Goal: Navigation & Orientation: Find specific page/section

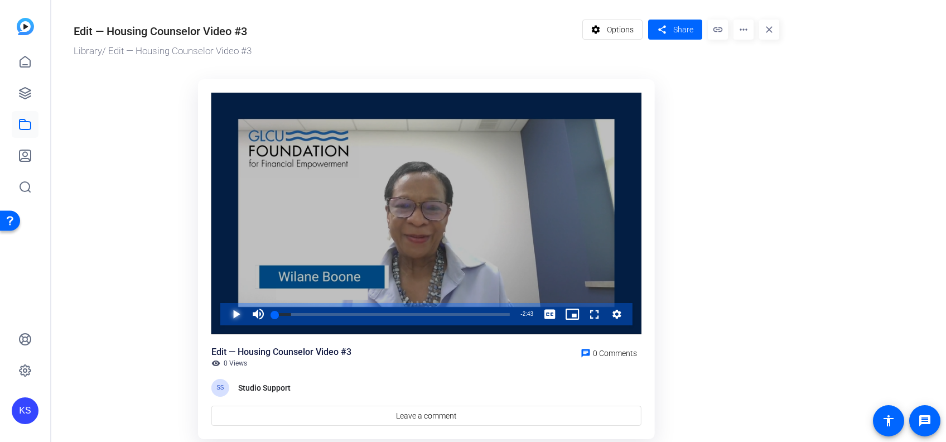
click at [225, 310] on span "Video Player" at bounding box center [225, 314] width 0 height 22
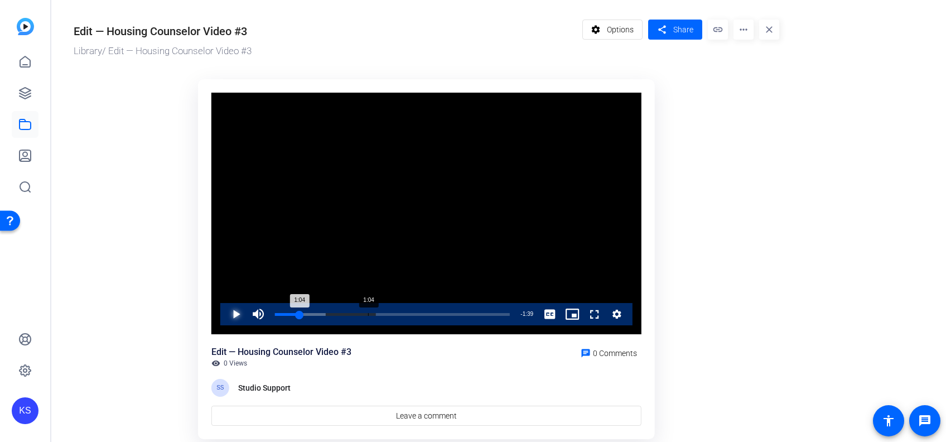
click at [368, 314] on div "1:04" at bounding box center [368, 314] width 1 height 3
click at [432, 310] on div "Loaded : 67.58% 1:49 1:06" at bounding box center [393, 314] width 246 height 22
click at [383, 316] on div "Loaded : 0.00% 1:14 1:14" at bounding box center [393, 314] width 246 height 22
click at [318, 312] on div "Loaded : 100.00% 0:30 0:30" at bounding box center [393, 314] width 246 height 22
click at [343, 313] on div "Loaded : 61.69% 0:46 0:46" at bounding box center [392, 314] width 235 height 3
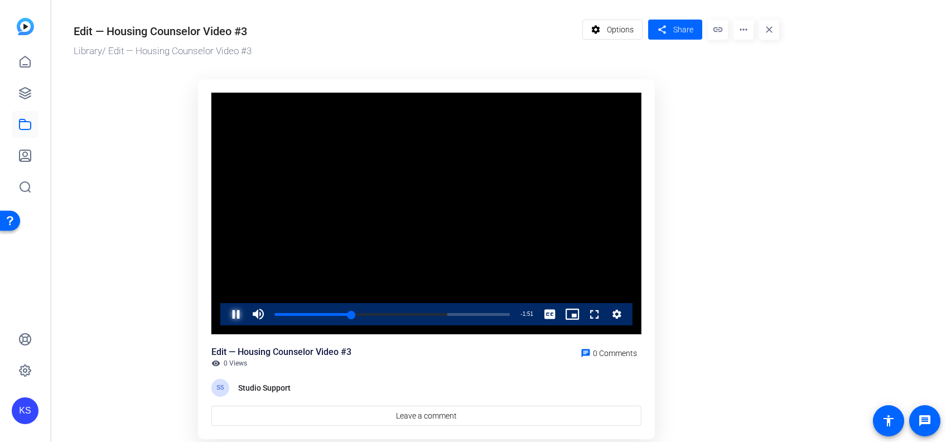
click at [225, 315] on span "Video Player" at bounding box center [225, 314] width 0 height 22
click at [225, 312] on span "Video Player" at bounding box center [225, 314] width 0 height 22
click at [225, 313] on span "Video Player" at bounding box center [225, 314] width 0 height 22
click at [353, 39] on div "Edit — Housing Counselor Video #3" at bounding box center [325, 30] width 503 height 20
click at [225, 313] on span "Video Player" at bounding box center [225, 314] width 0 height 22
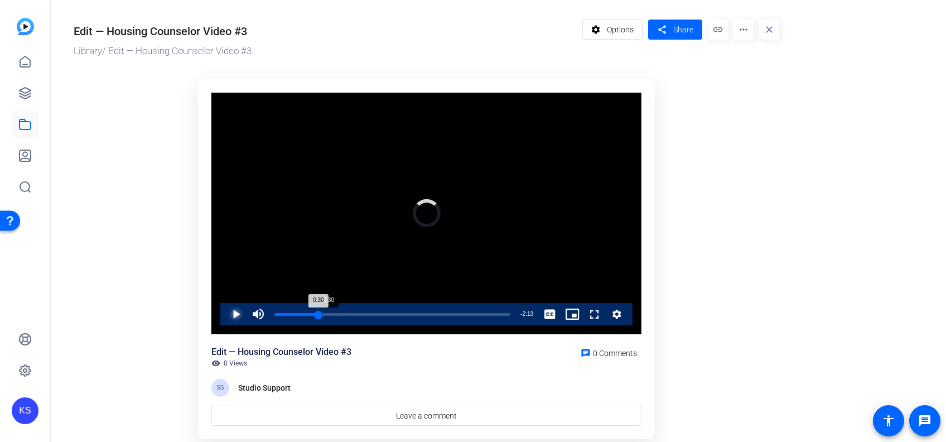
click at [318, 313] on div "Loaded : 0.00% 0:30 0:30" at bounding box center [392, 314] width 235 height 3
click at [225, 312] on span "Video Player" at bounding box center [225, 314] width 0 height 22
click at [225, 316] on span "Video Player" at bounding box center [225, 314] width 0 height 22
click at [416, 314] on div "Progress Bar" at bounding box center [369, 314] width 129 height 3
click at [431, 314] on div "1:48" at bounding box center [431, 314] width 1 height 3
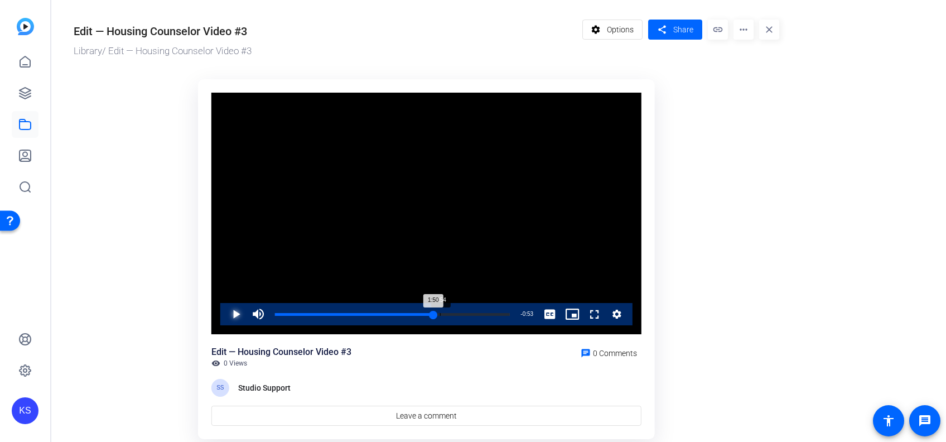
click at [441, 314] on div "Loaded : 100.00% 1:54 1:50" at bounding box center [392, 314] width 235 height 3
click at [451, 314] on div "Loaded : 100.00% 2:02 2:02" at bounding box center [392, 314] width 235 height 3
click at [225, 312] on span "Video Player" at bounding box center [225, 314] width 0 height 22
click at [300, 314] on div "Loaded : 31.31% 0:17 0:17" at bounding box center [392, 314] width 235 height 3
click at [314, 314] on div "Loaded : 37.19% 0:27 0:27" at bounding box center [392, 314] width 235 height 3
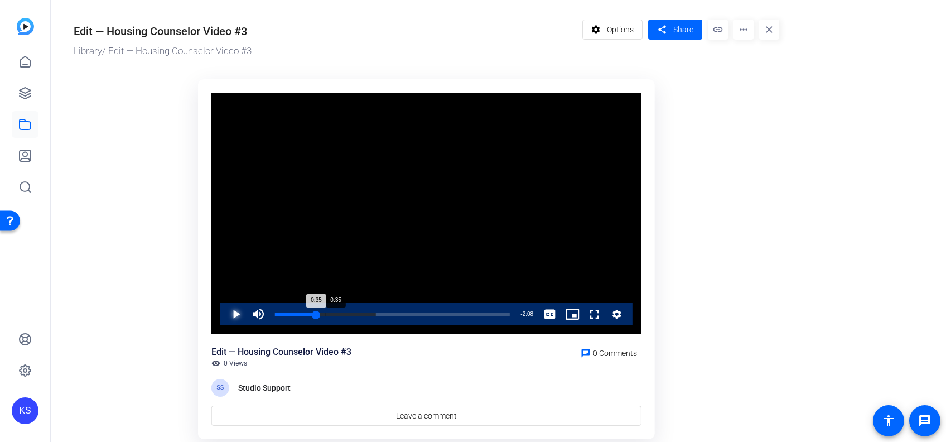
click at [326, 315] on div "0:35" at bounding box center [326, 314] width 1 height 3
click at [337, 313] on div "Loaded : 55.81% 0:43 0:37" at bounding box center [392, 314] width 235 height 3
click at [225, 315] on span "Video Player" at bounding box center [225, 314] width 0 height 22
click at [297, 314] on div "Loaded : 24.38% 0:15 0:02" at bounding box center [392, 314] width 235 height 3
click at [328, 313] on div "0:36" at bounding box center [328, 314] width 1 height 3
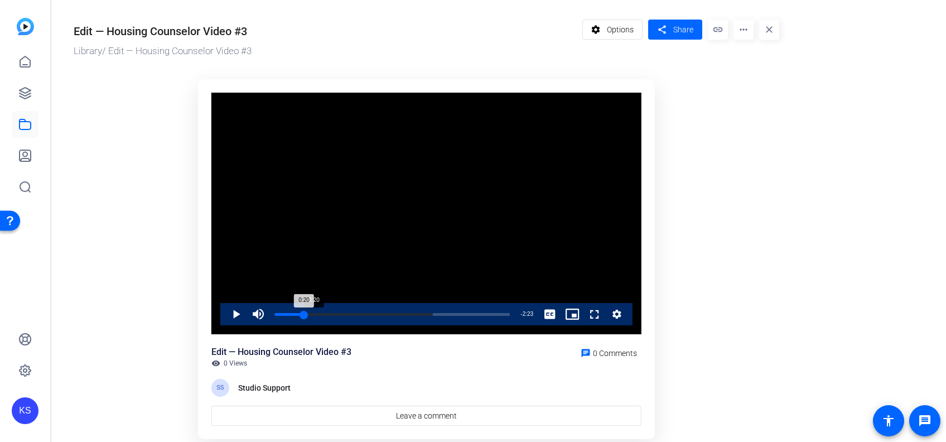
click at [304, 309] on div "Loaded : 67.37% 0:20 0:20" at bounding box center [393, 314] width 246 height 22
click at [320, 312] on div "Loaded : 67.37% 0:31 0:21" at bounding box center [393, 314] width 246 height 22
click at [225, 311] on span "Video Player" at bounding box center [225, 314] width 0 height 22
click at [225, 313] on span "Video Player" at bounding box center [225, 314] width 0 height 22
click at [317, 43] on div "Edit — Housing Counselor Video #3 Library / Edit — Housing Counselor Video #3" at bounding box center [325, 39] width 503 height 39
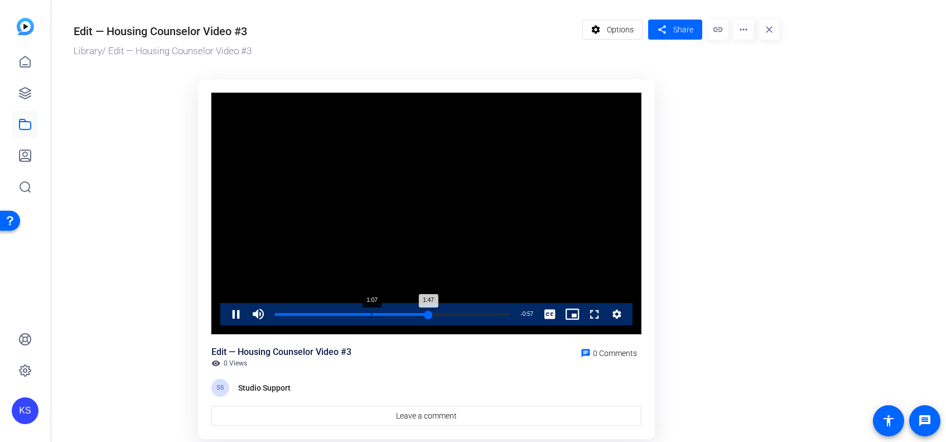
click at [372, 316] on div "Loaded : 100.00% 1:07 1:47" at bounding box center [393, 314] width 246 height 22
click at [343, 314] on div "Loaded : 80.07% 0:47 0:47" at bounding box center [392, 314] width 235 height 3
click at [323, 313] on div "0:33" at bounding box center [323, 314] width 1 height 3
click at [225, 309] on span "Video Player" at bounding box center [225, 314] width 0 height 22
click at [411, 309] on div "Loaded : 0.00% 1:35 1:35" at bounding box center [393, 314] width 246 height 22
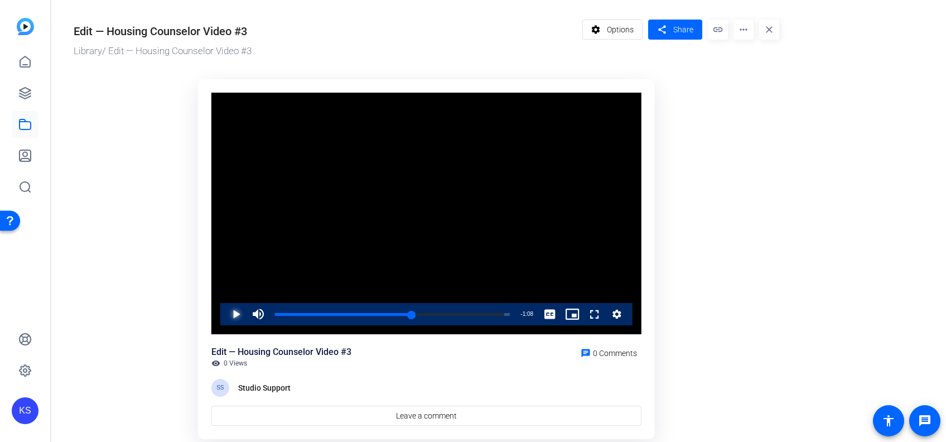
click at [225, 316] on span "Video Player" at bounding box center [225, 314] width 0 height 22
click at [22, 125] on icon at bounding box center [24, 124] width 13 height 13
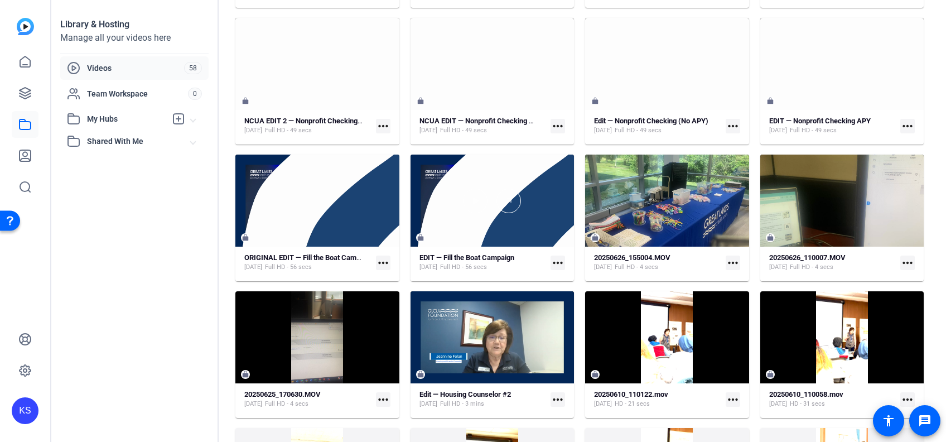
scroll to position [629, 0]
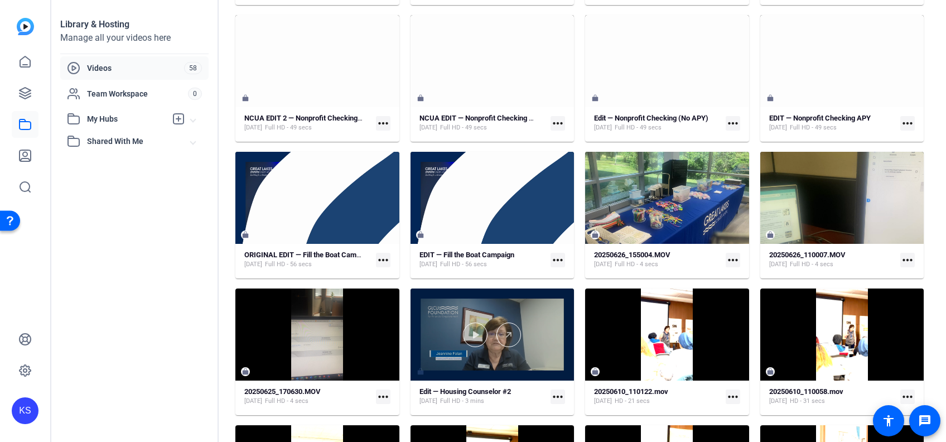
click at [485, 343] on div at bounding box center [493, 335] width 164 height 25
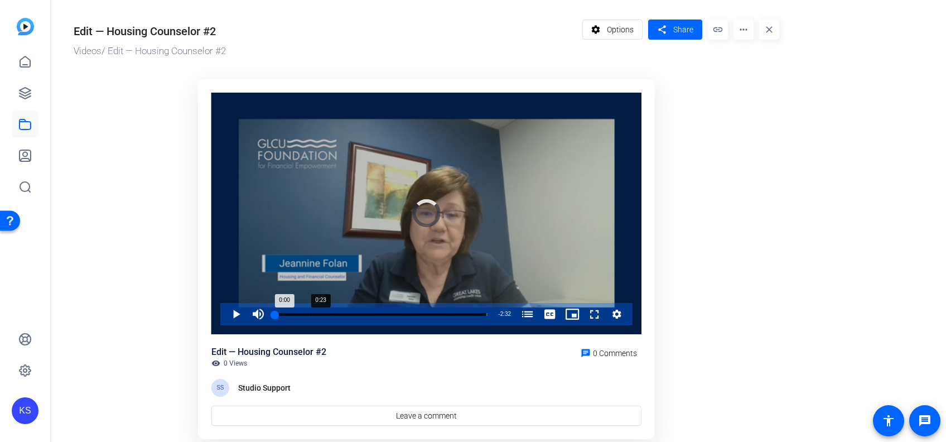
click at [310, 315] on div "Progress Bar" at bounding box center [381, 314] width 213 height 3
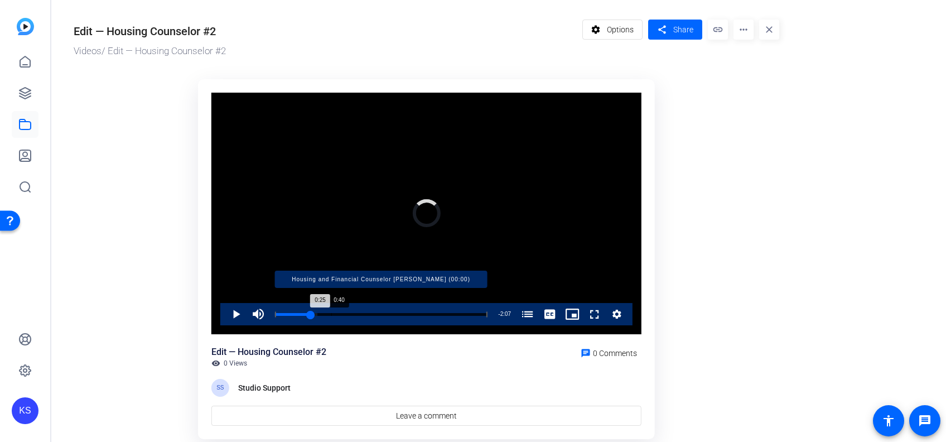
click at [331, 313] on div "Progress Bar" at bounding box center [381, 314] width 213 height 6
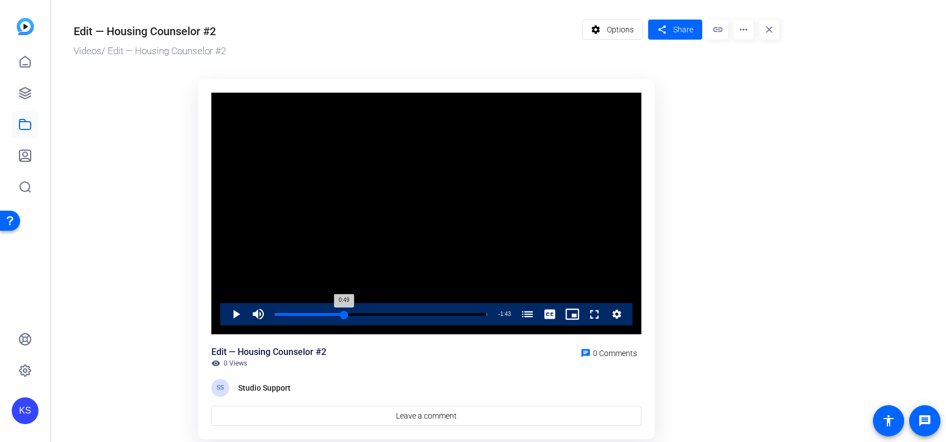
click at [344, 312] on div "Loaded : 33.50% 0:49 0:49 Housing and Financial Counselor [PERSON_NAME] (00:00)" at bounding box center [382, 314] width 224 height 22
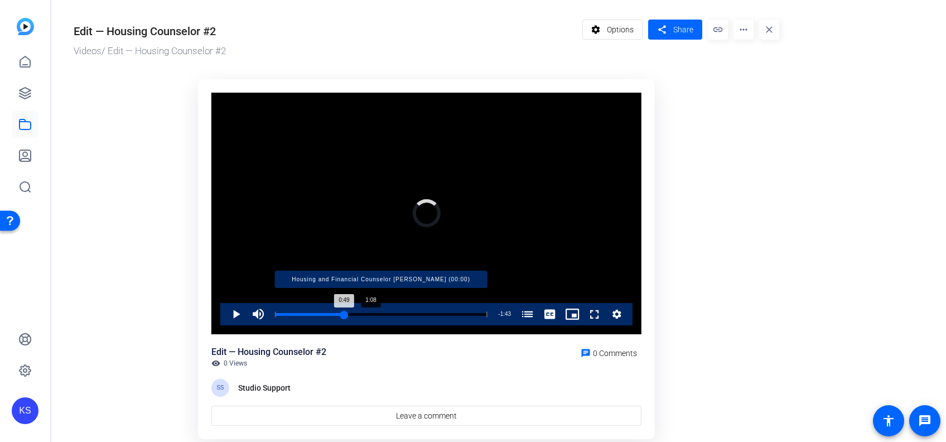
click at [371, 314] on div "Progress Bar" at bounding box center [381, 314] width 213 height 6
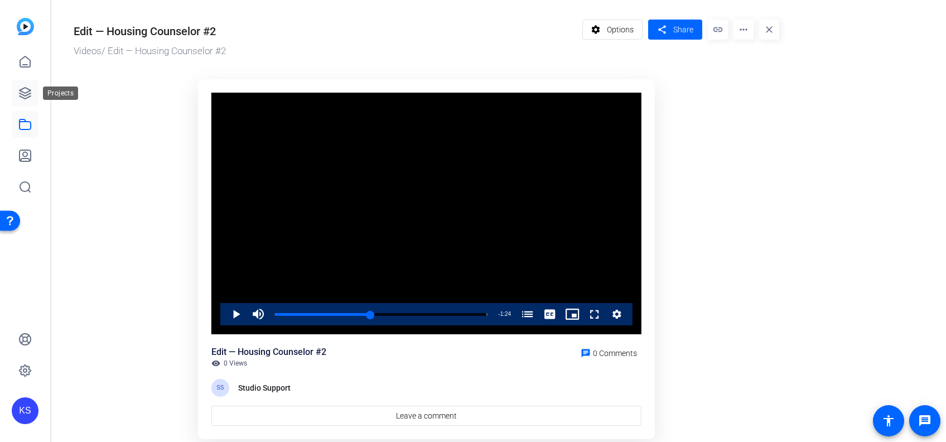
click at [25, 85] on link at bounding box center [25, 93] width 27 height 27
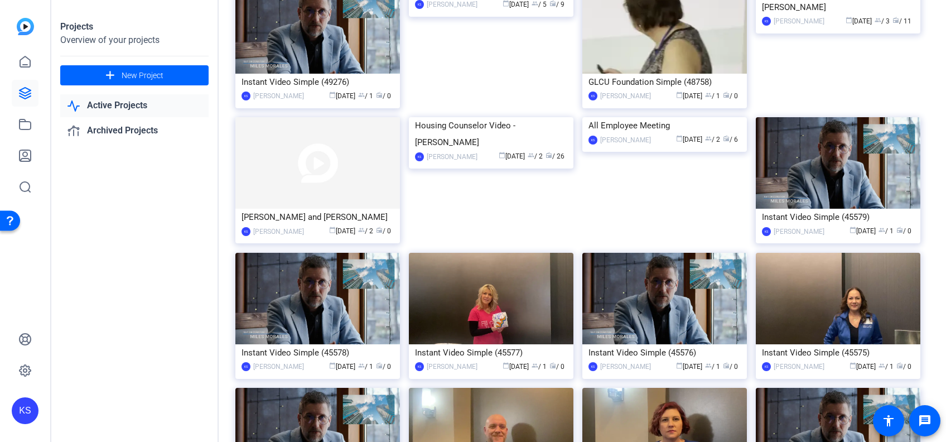
scroll to position [1022, 0]
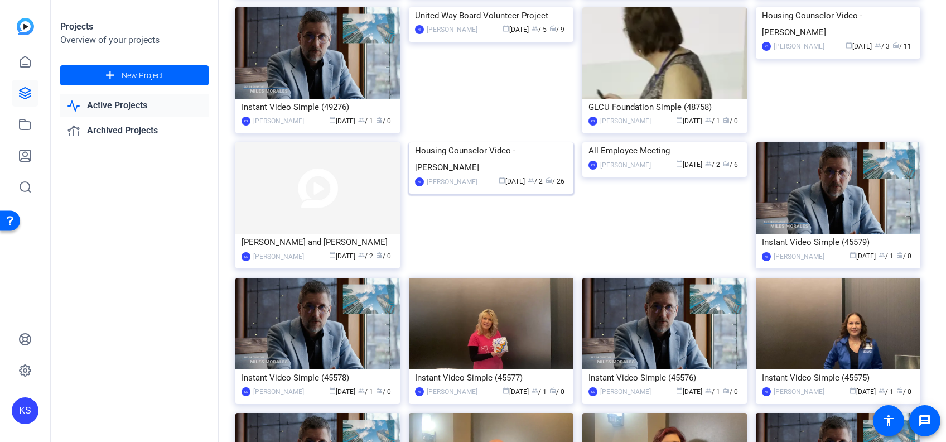
click at [453, 142] on img at bounding box center [491, 142] width 165 height 0
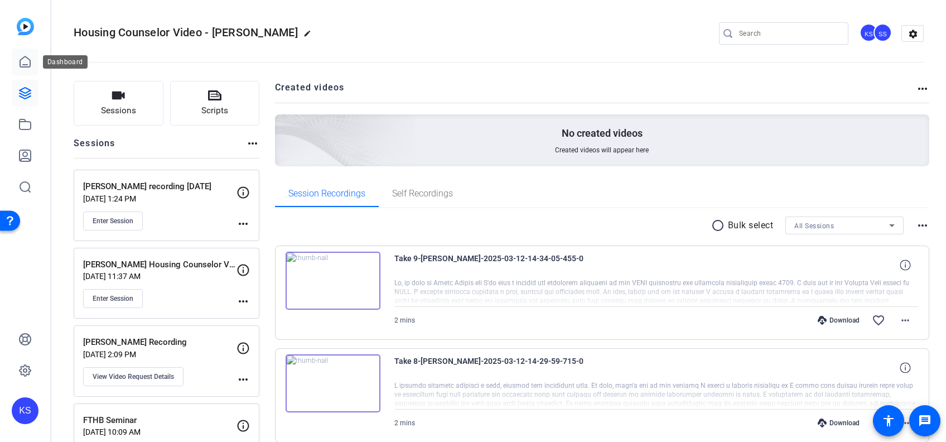
click at [25, 64] on icon at bounding box center [25, 61] width 10 height 11
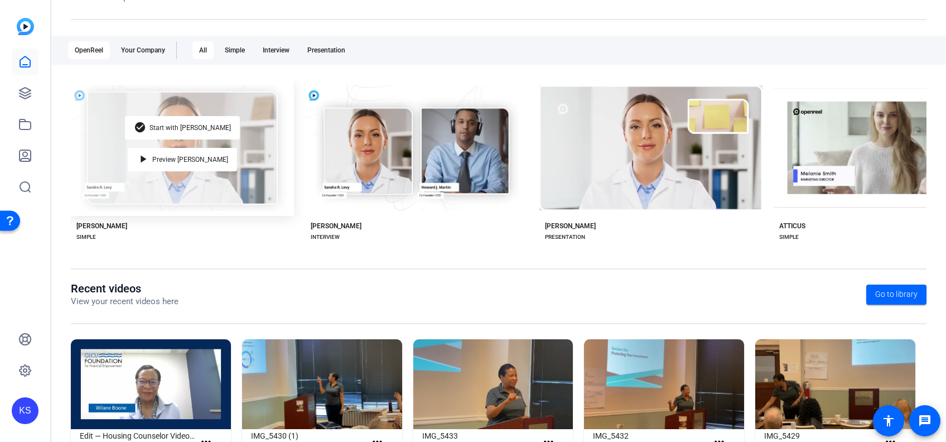
scroll to position [203, 0]
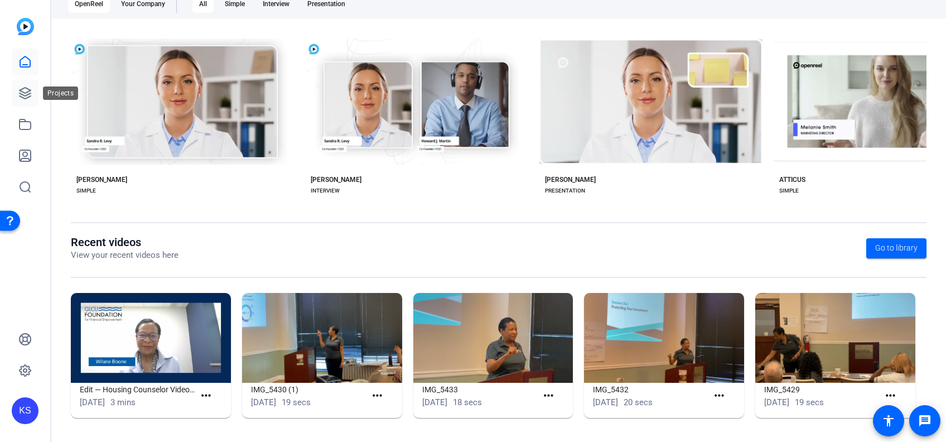
click at [18, 94] on icon at bounding box center [24, 92] width 13 height 13
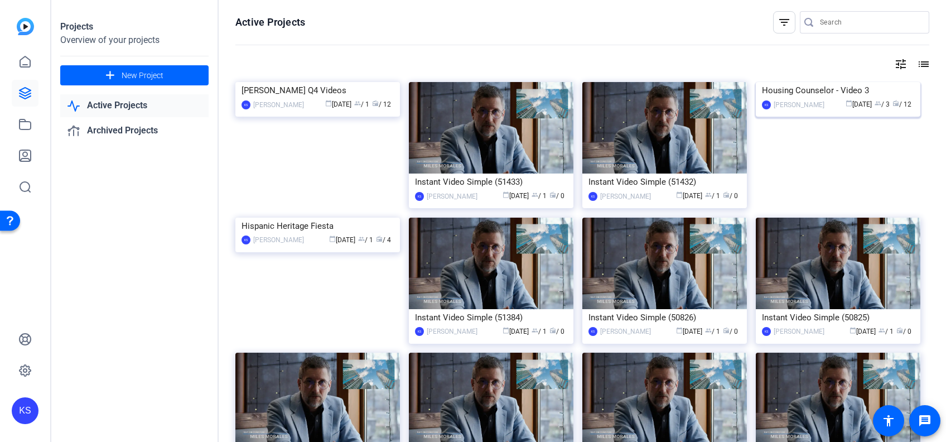
click at [818, 82] on img at bounding box center [838, 82] width 165 height 0
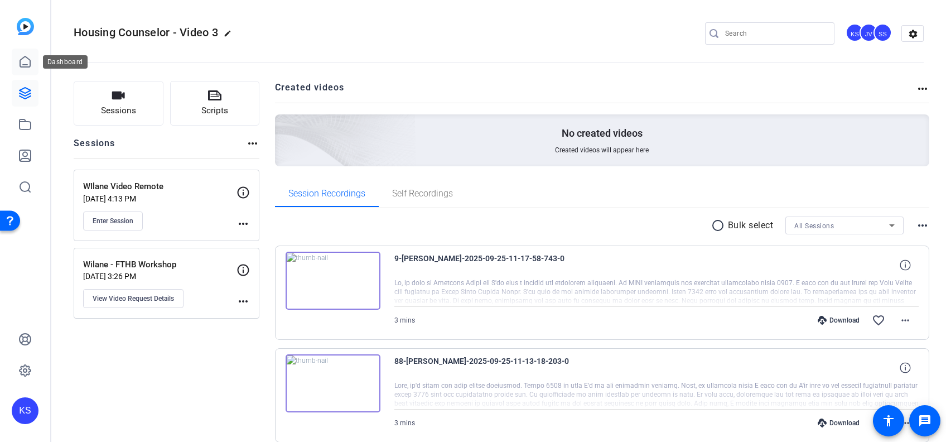
click at [25, 70] on link at bounding box center [25, 62] width 27 height 27
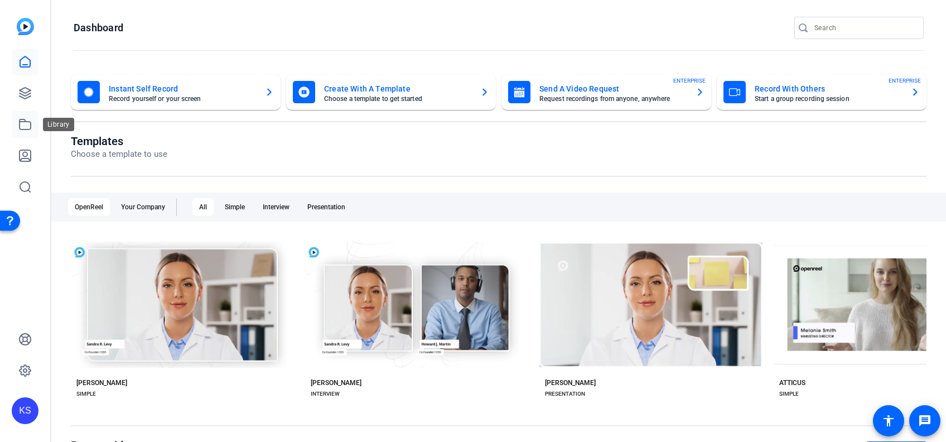
click at [23, 126] on icon at bounding box center [24, 124] width 13 height 13
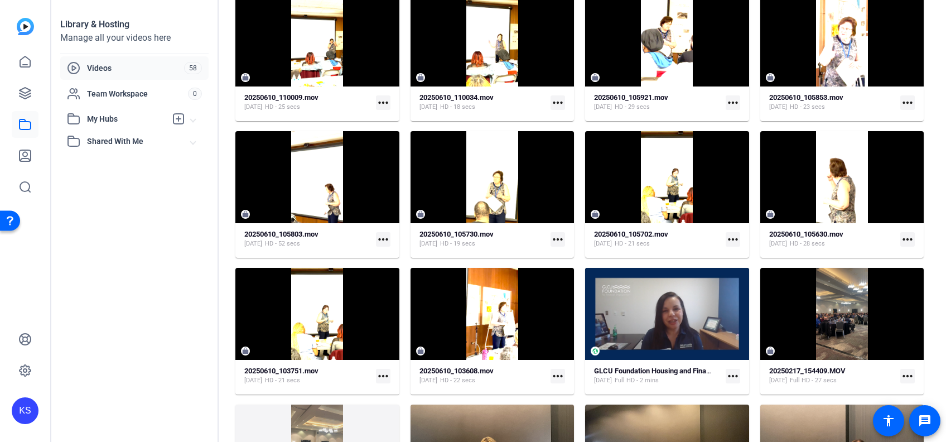
scroll to position [1064, 0]
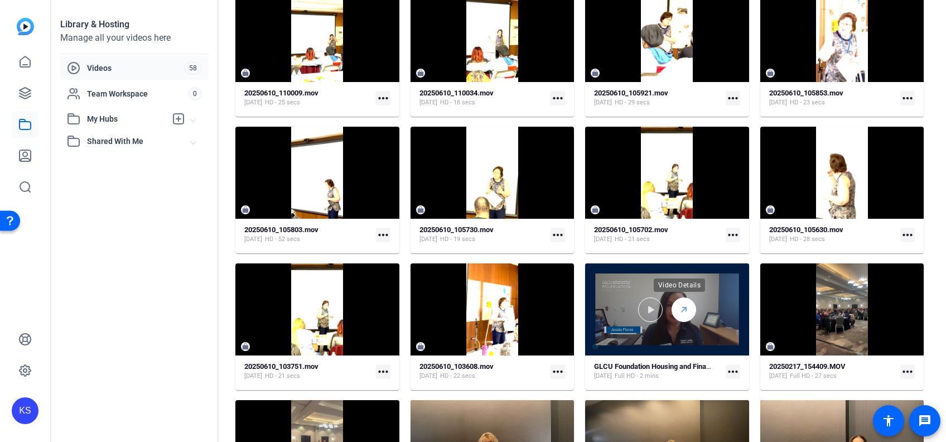
click at [680, 308] on icon at bounding box center [684, 309] width 9 height 13
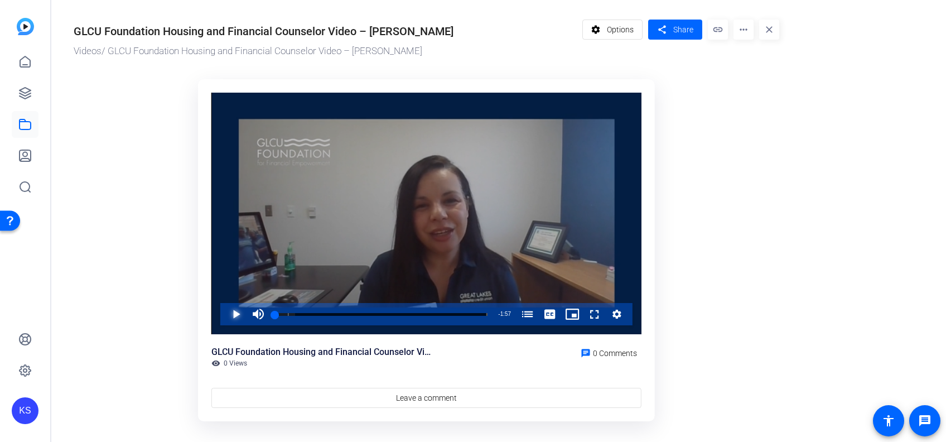
click at [225, 315] on span "Video Player" at bounding box center [225, 314] width 0 height 22
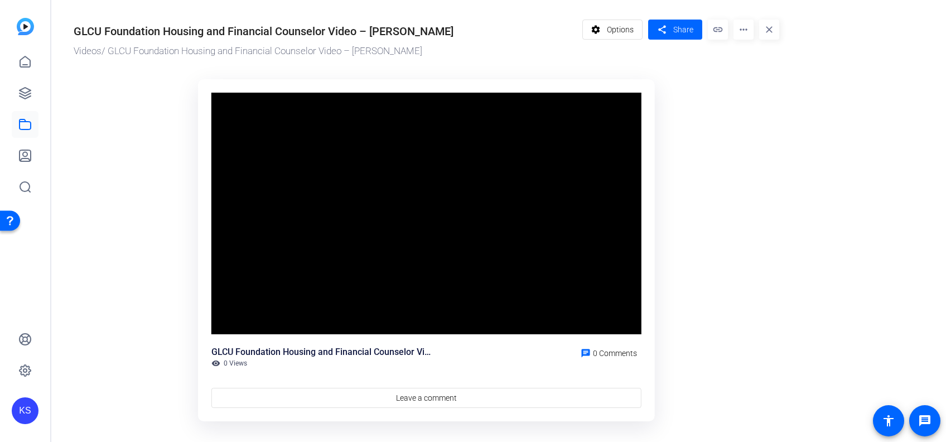
click at [315, 308] on video "Video Player" at bounding box center [426, 214] width 430 height 242
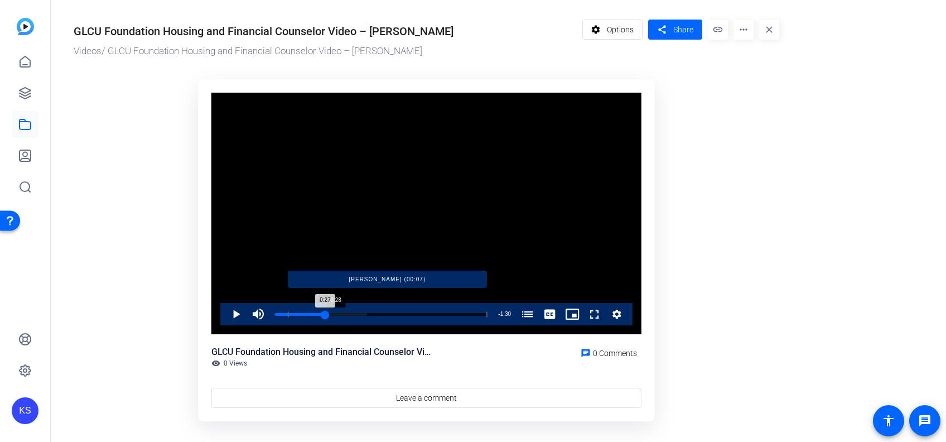
click at [325, 313] on div "Loaded : 43.46% 0:28 0:27 [PERSON_NAME] (00:07)" at bounding box center [381, 314] width 213 height 3
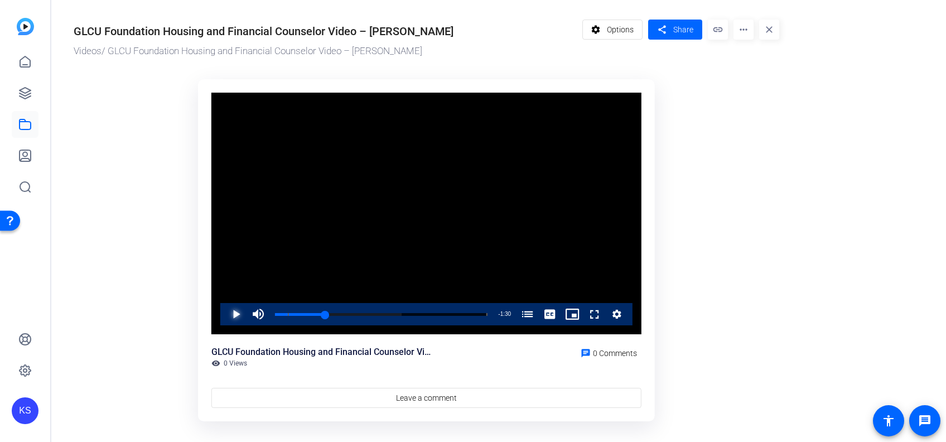
click at [225, 309] on span "Video Player" at bounding box center [225, 314] width 0 height 22
click at [225, 316] on span "Video Player" at bounding box center [225, 314] width 0 height 22
